Goal: Transaction & Acquisition: Purchase product/service

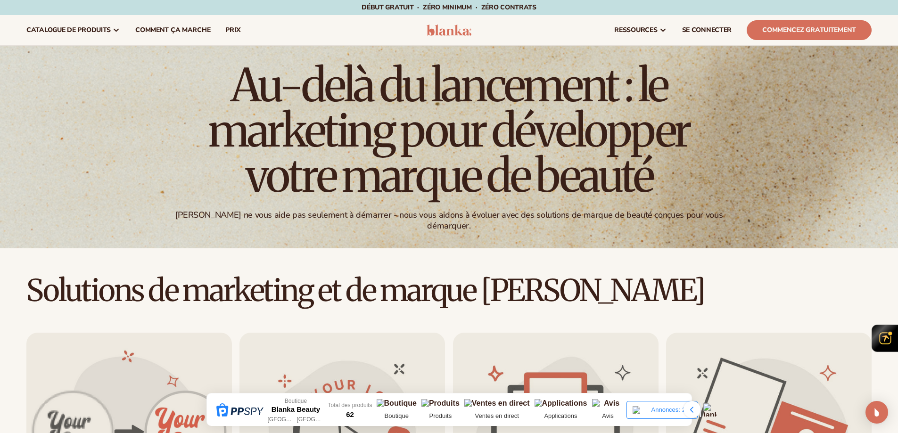
click at [857, 85] on div "Au-delà du lancement : le marketing pour développer votre marque de beauté Blan…" at bounding box center [449, 147] width 898 height 203
click at [692, 412] on icon at bounding box center [691, 410] width 3 height 6
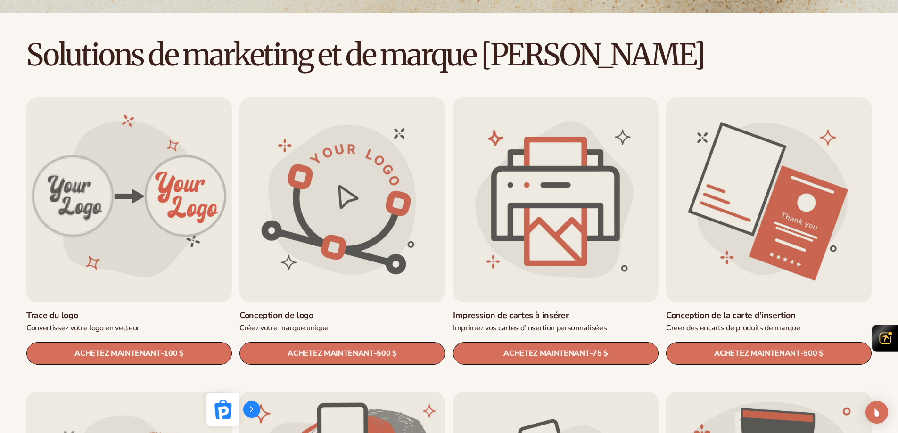
scroll to position [283, 0]
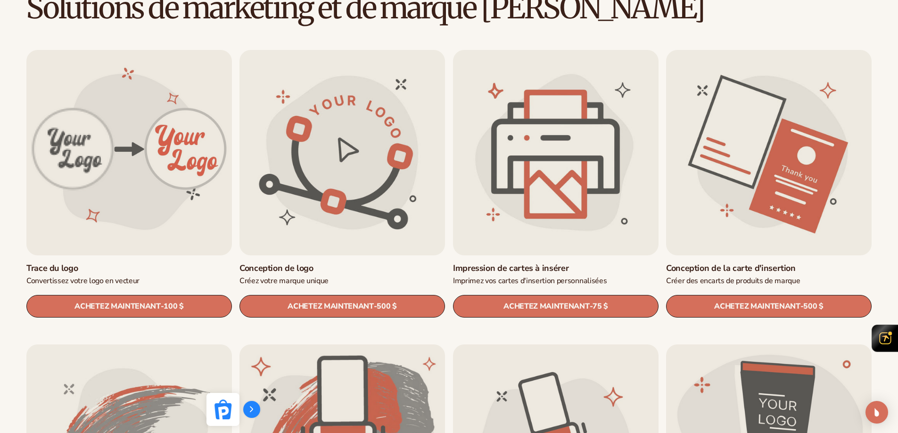
click at [325, 263] on link "Conception de logo" at bounding box center [343, 268] width 206 height 11
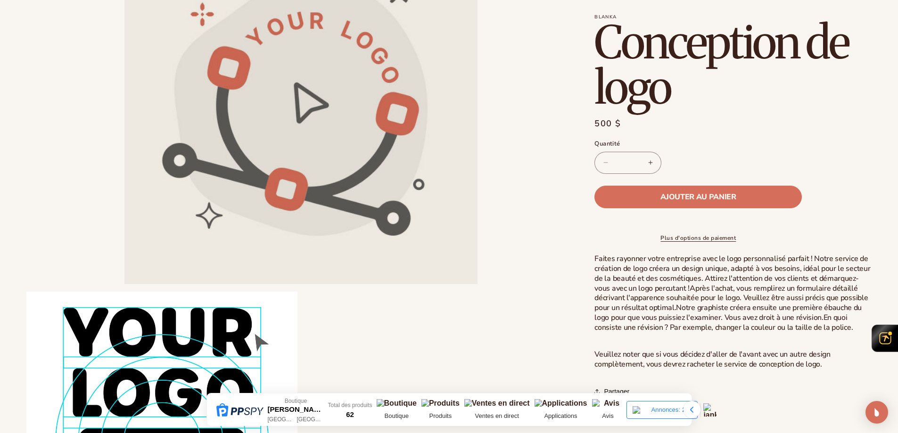
scroll to position [141, 0]
click at [693, 414] on div at bounding box center [692, 409] width 17 height 17
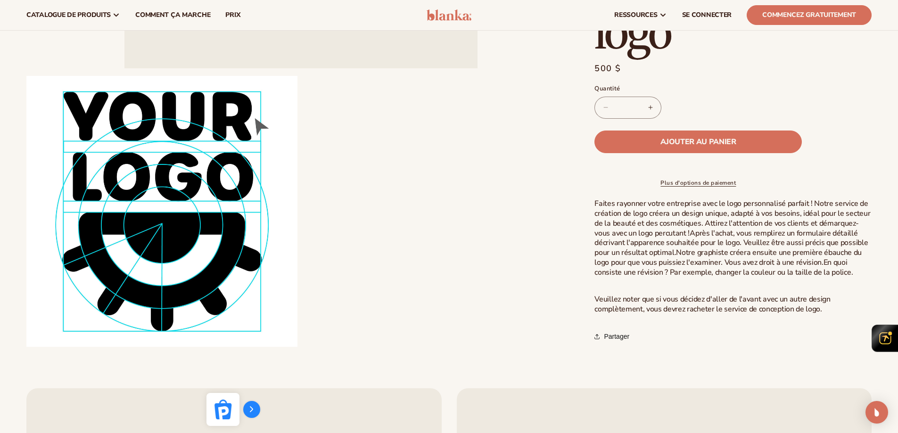
scroll to position [0, 0]
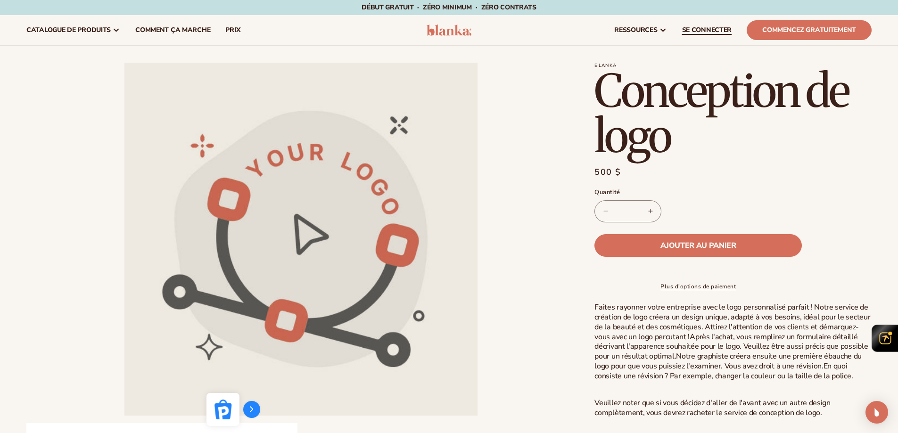
click at [700, 28] on font "SE CONNECTER" at bounding box center [707, 29] width 50 height 9
